Goal: Find specific page/section: Find specific page/section

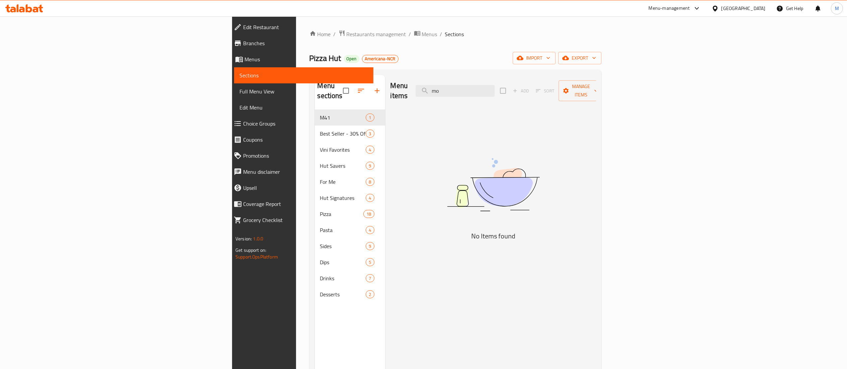
type input "m"
type input "cake"
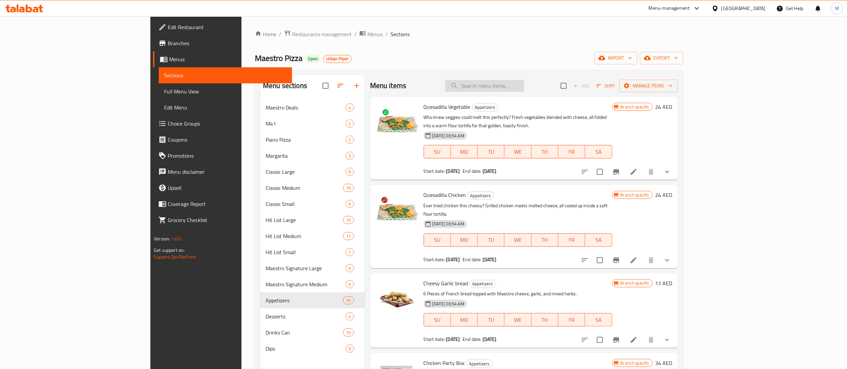
click at [520, 84] on input "search" at bounding box center [484, 86] width 79 height 12
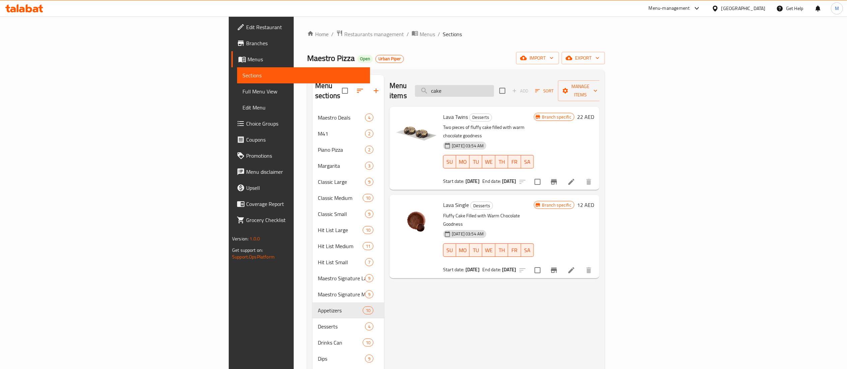
click at [494, 85] on input "cake" at bounding box center [454, 91] width 79 height 12
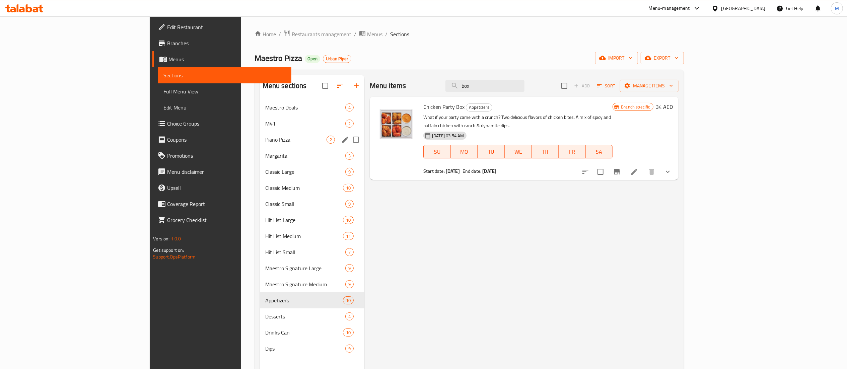
type input "box"
click at [265, 142] on span "Piano Pizza" at bounding box center [295, 140] width 61 height 8
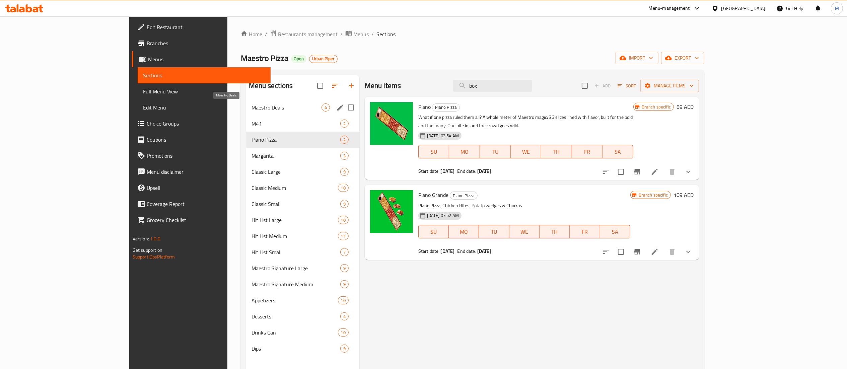
click at [252, 110] on span "Maestro Deals" at bounding box center [287, 107] width 70 height 8
